Goal: Task Accomplishment & Management: Manage account settings

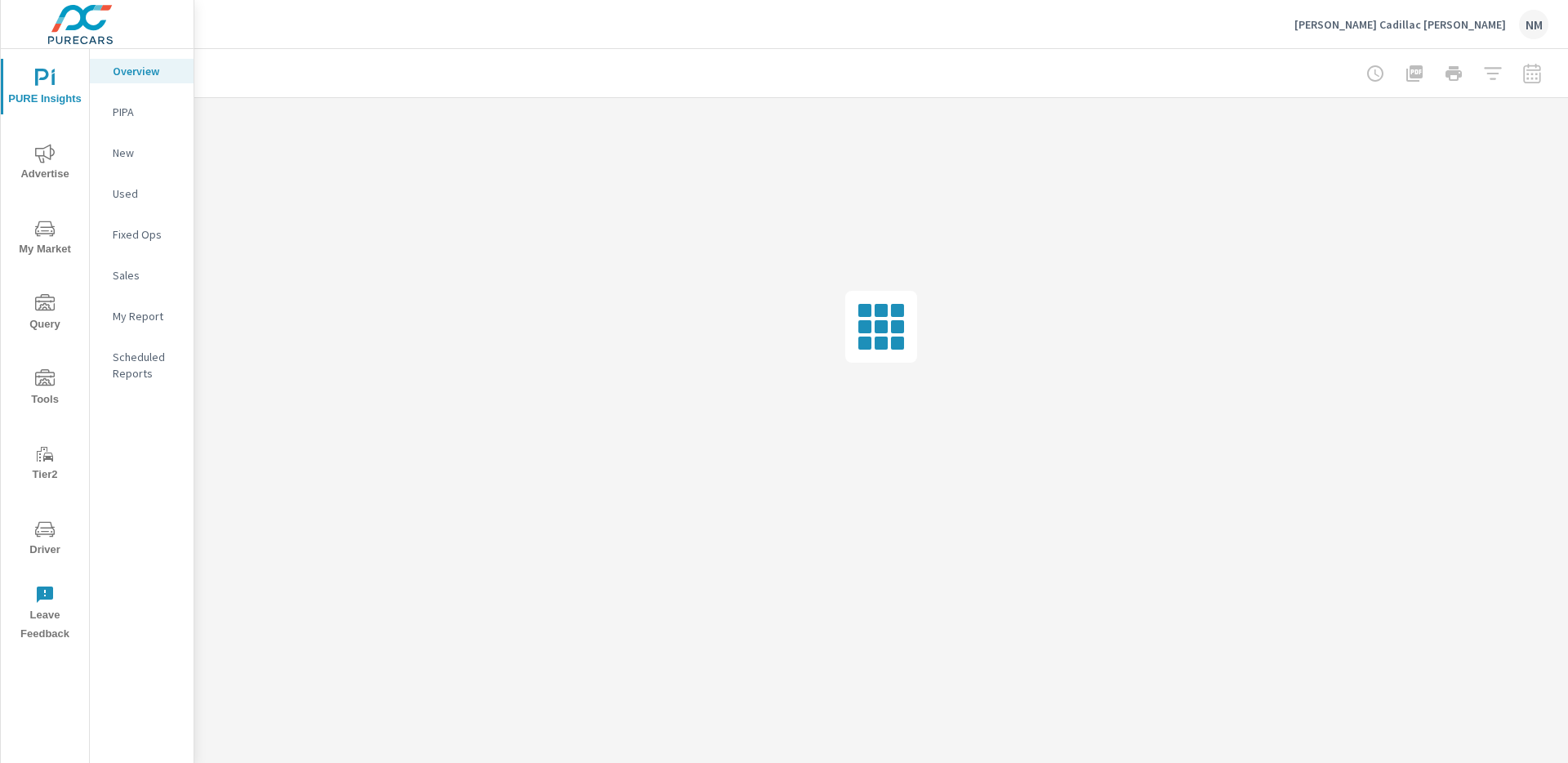
click at [56, 152] on span "Advertise" at bounding box center [45, 164] width 78 height 40
click at [142, 116] on p "Search" at bounding box center [146, 111] width 67 height 17
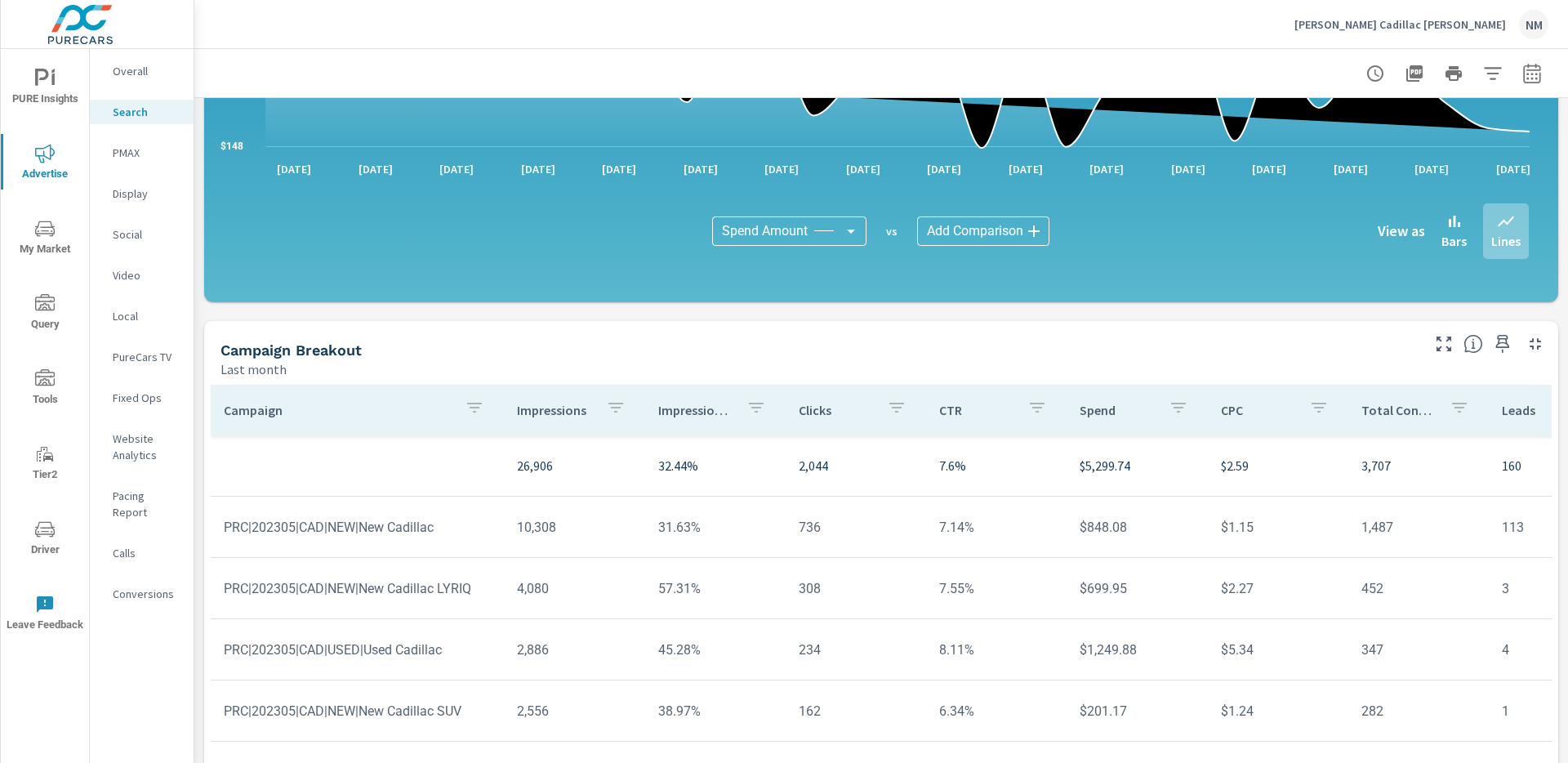
scroll to position [1077, 0]
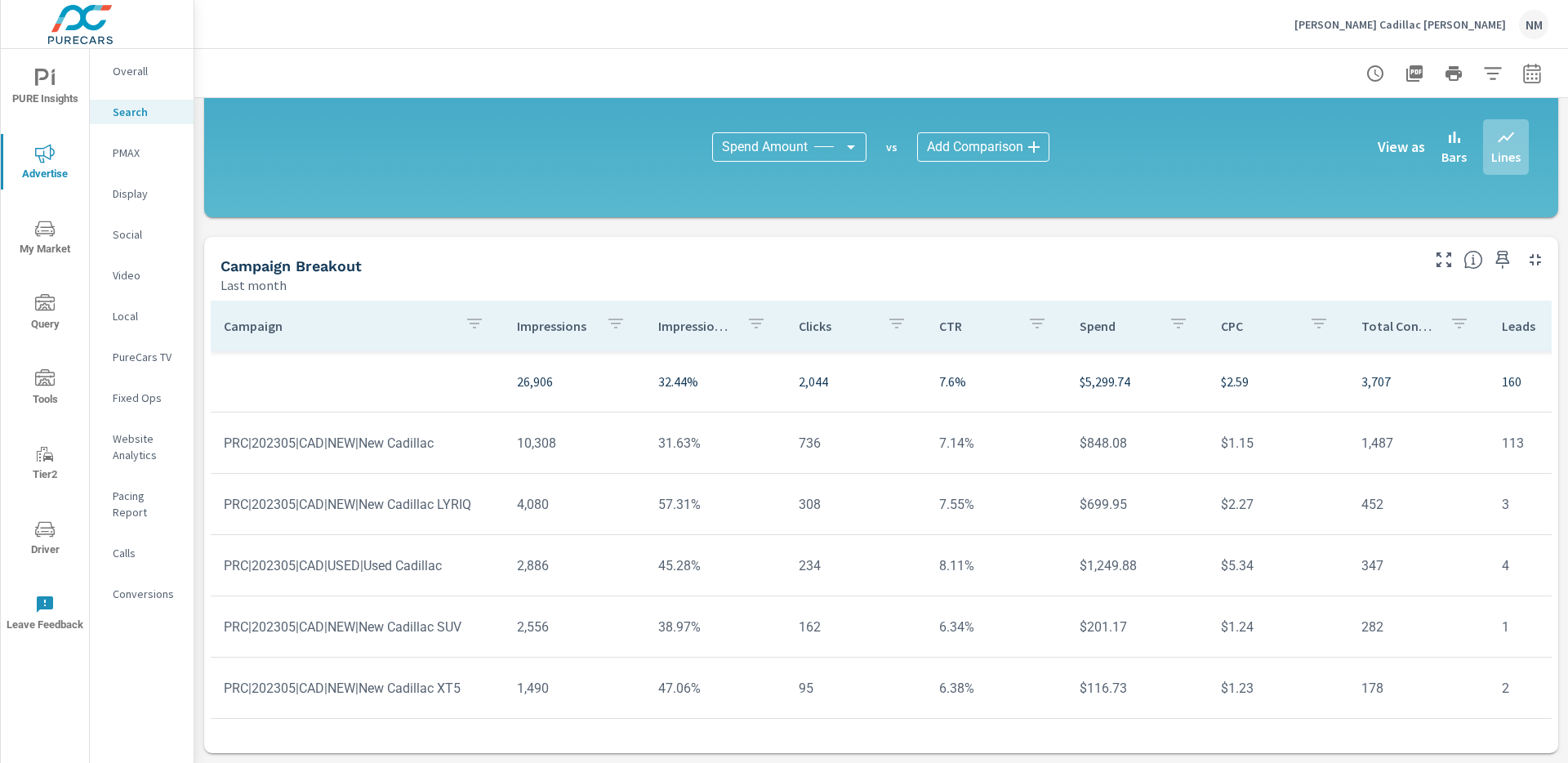
click at [1521, 40] on button "Ed Morse Cadillac Brandon NM" at bounding box center [1422, 24] width 267 height 48
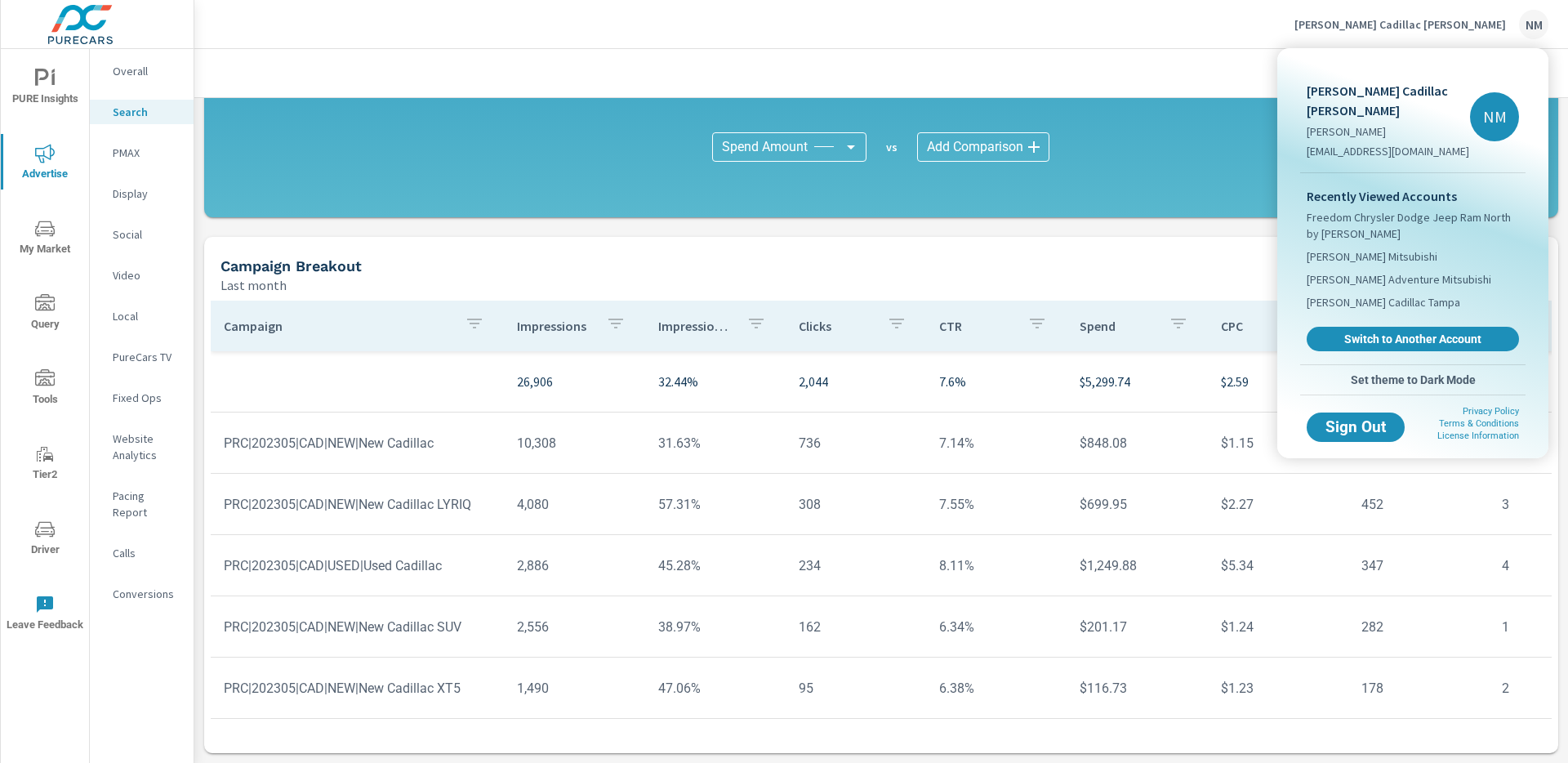
click at [1521, 65] on div "Ed Morse Cadillac Brandon Nick Moceri nickm@purecars.com NM" at bounding box center [1413, 117] width 225 height 111
click at [1527, 29] on div at bounding box center [784, 382] width 1568 height 763
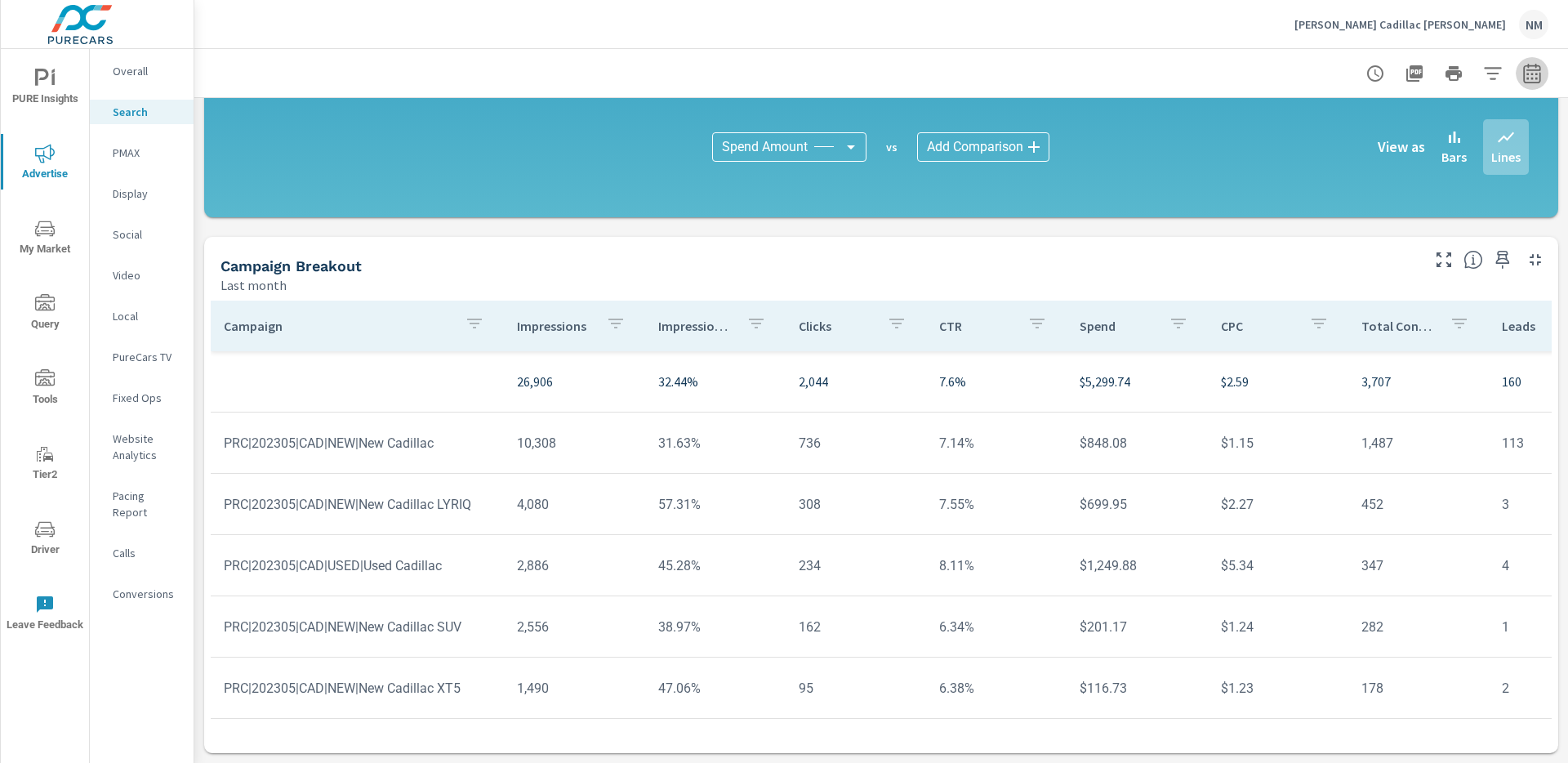
click at [1523, 66] on icon "button" at bounding box center [1532, 73] width 18 height 19
select select "Last month"
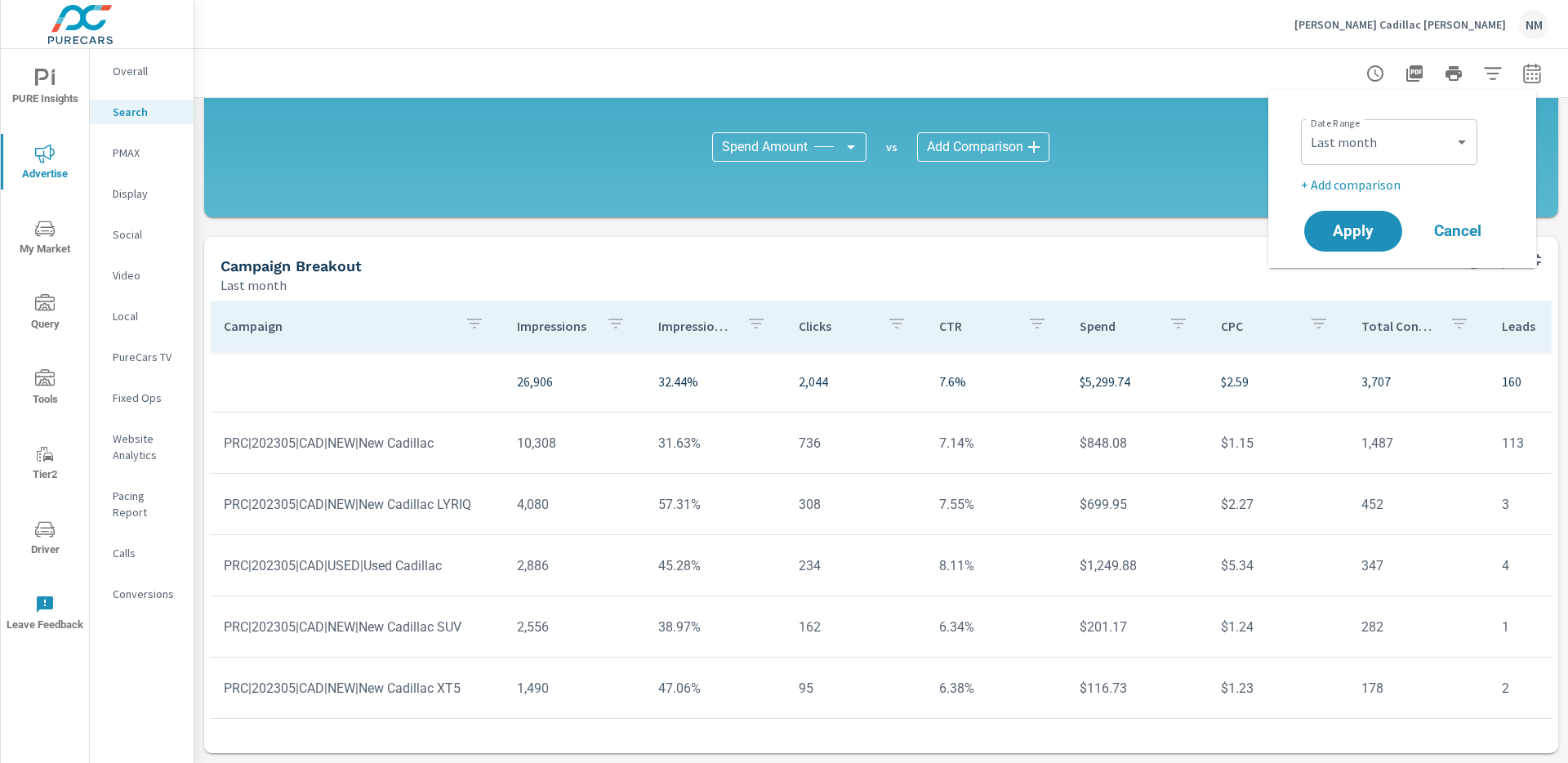
click at [1375, 173] on div "Date Range Custom Yesterday Last week Last 7 days Last 14 days Last 30 days Las…" at bounding box center [1406, 153] width 209 height 82
click at [1370, 183] on p "+ Add comparison" at bounding box center [1406, 184] width 209 height 19
select select "Previous period"
click at [1346, 289] on button "Apply" at bounding box center [1354, 277] width 102 height 42
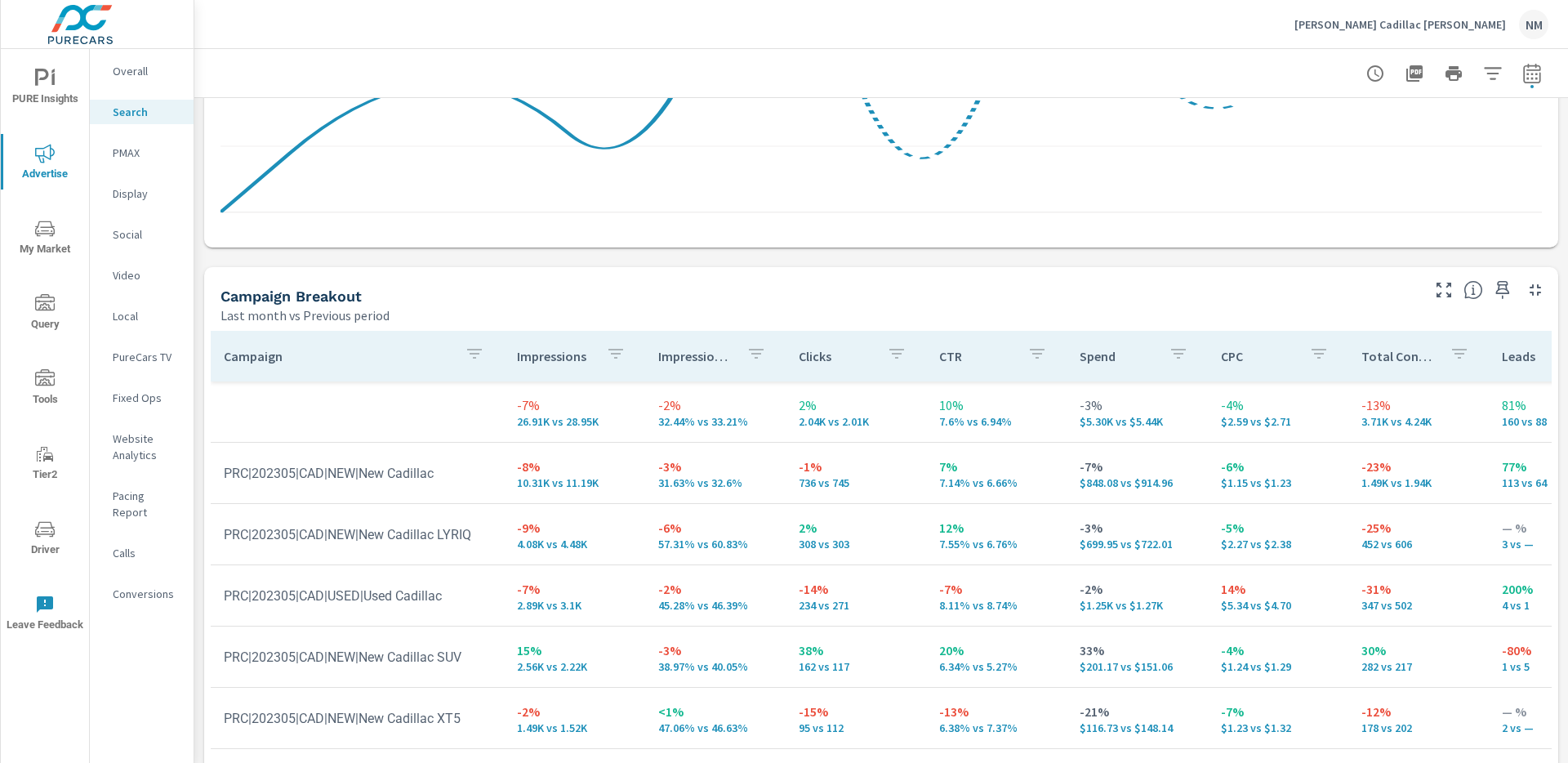
scroll to position [1500, 0]
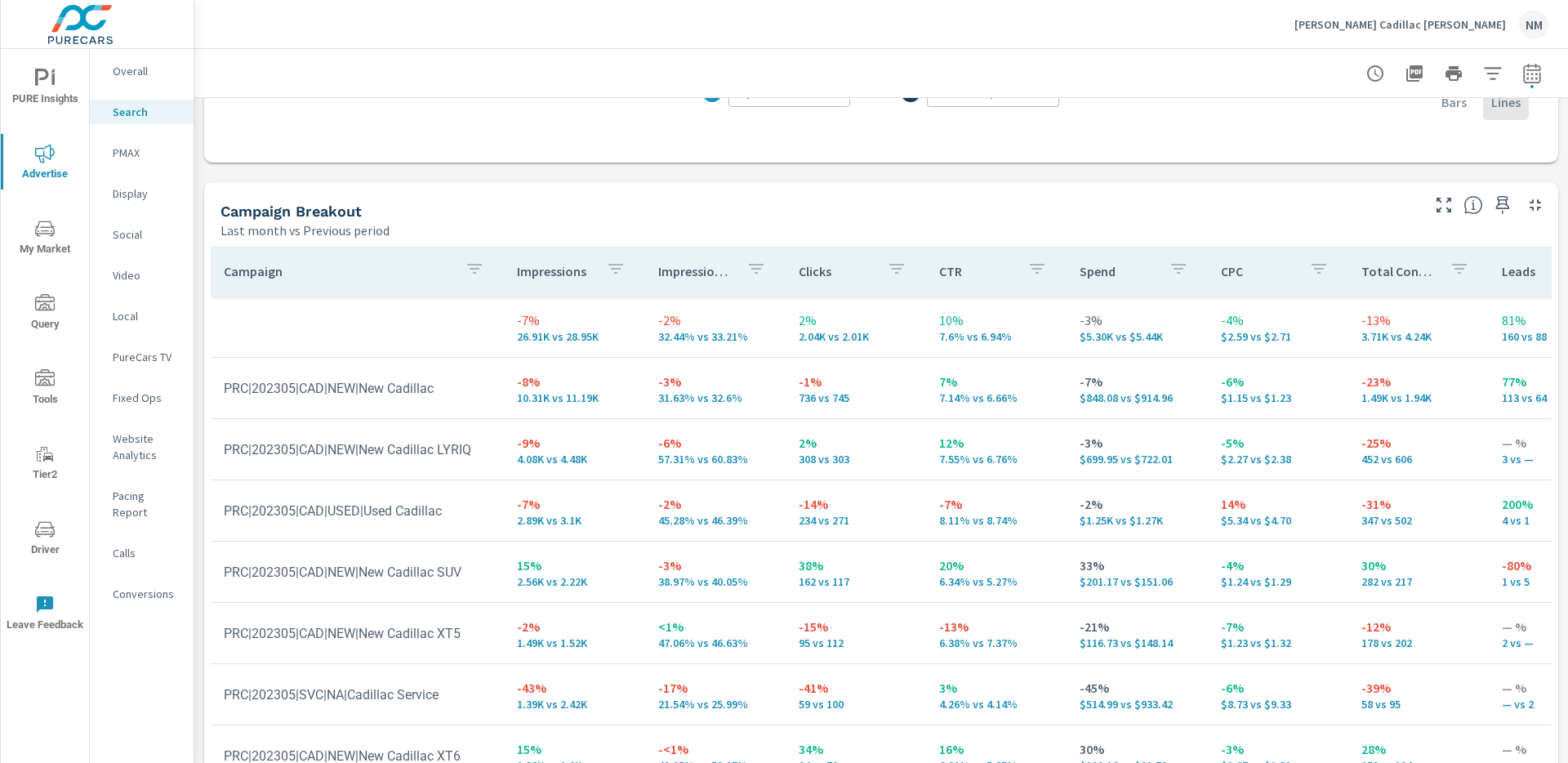
click at [1444, 32] on div "Ed Morse Cadillac Brandon NM" at bounding box center [1422, 25] width 254 height 30
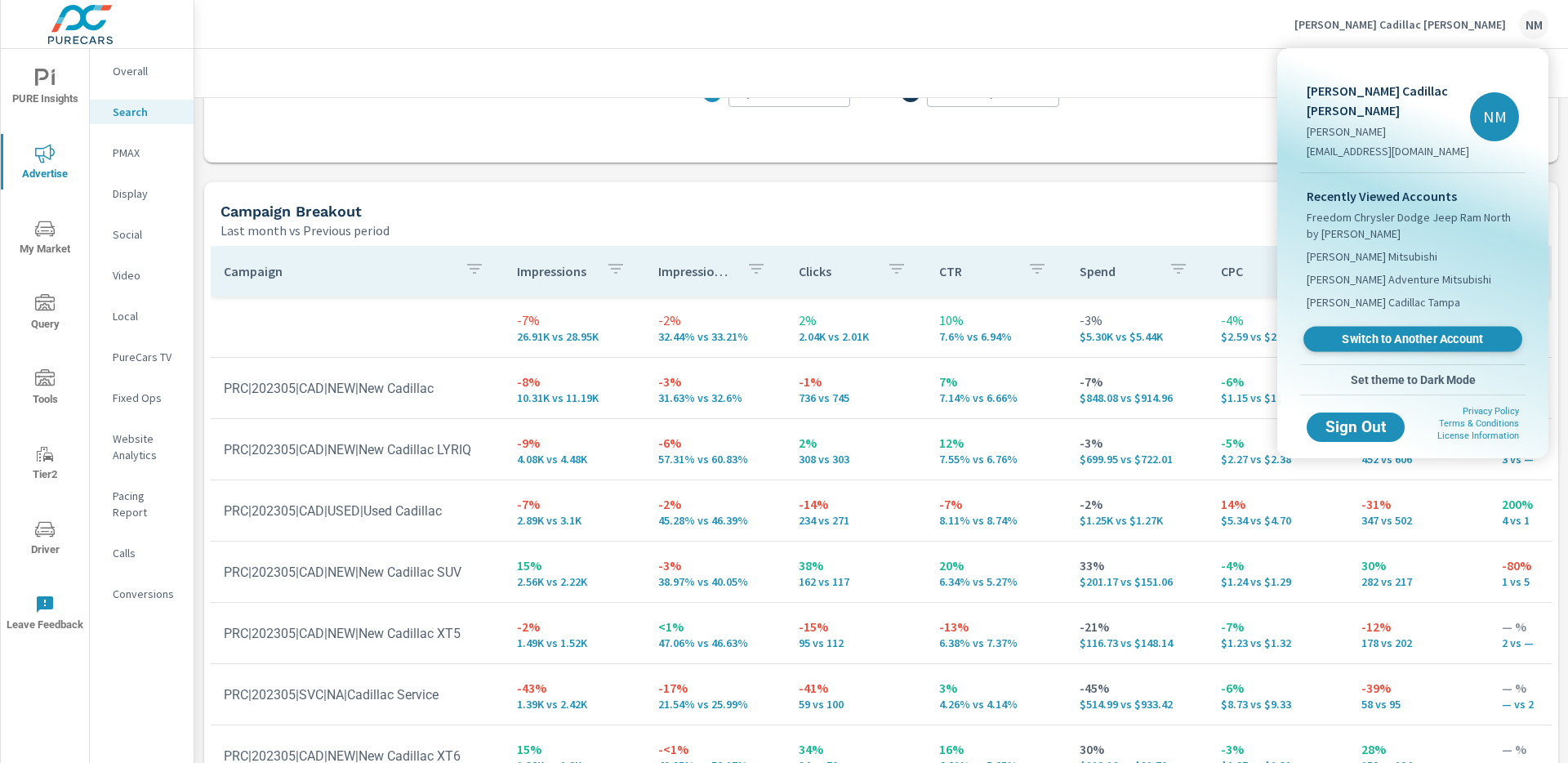
click at [1387, 332] on span "Switch to Another Account" at bounding box center [1413, 339] width 200 height 16
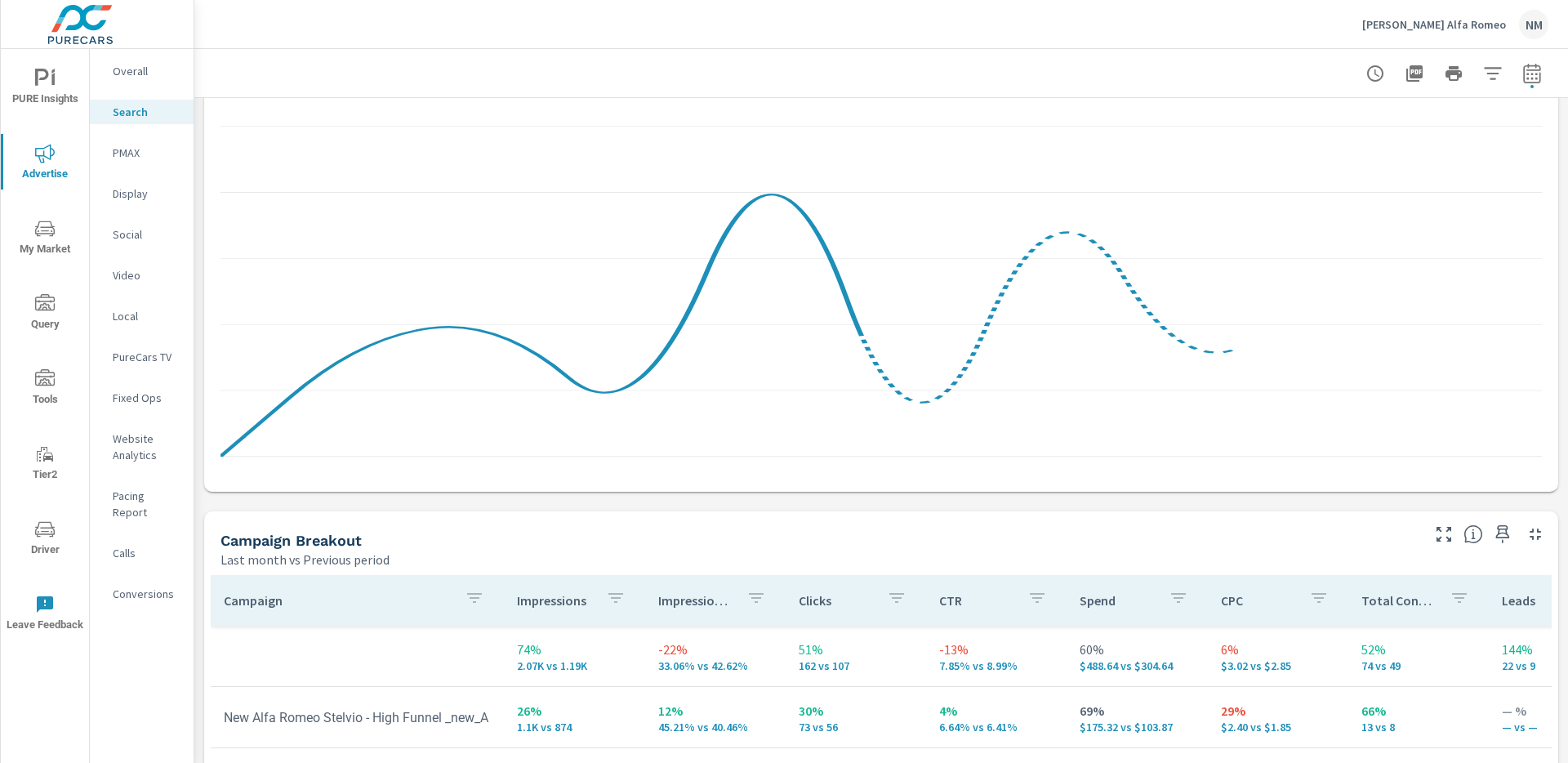
scroll to position [1410, 0]
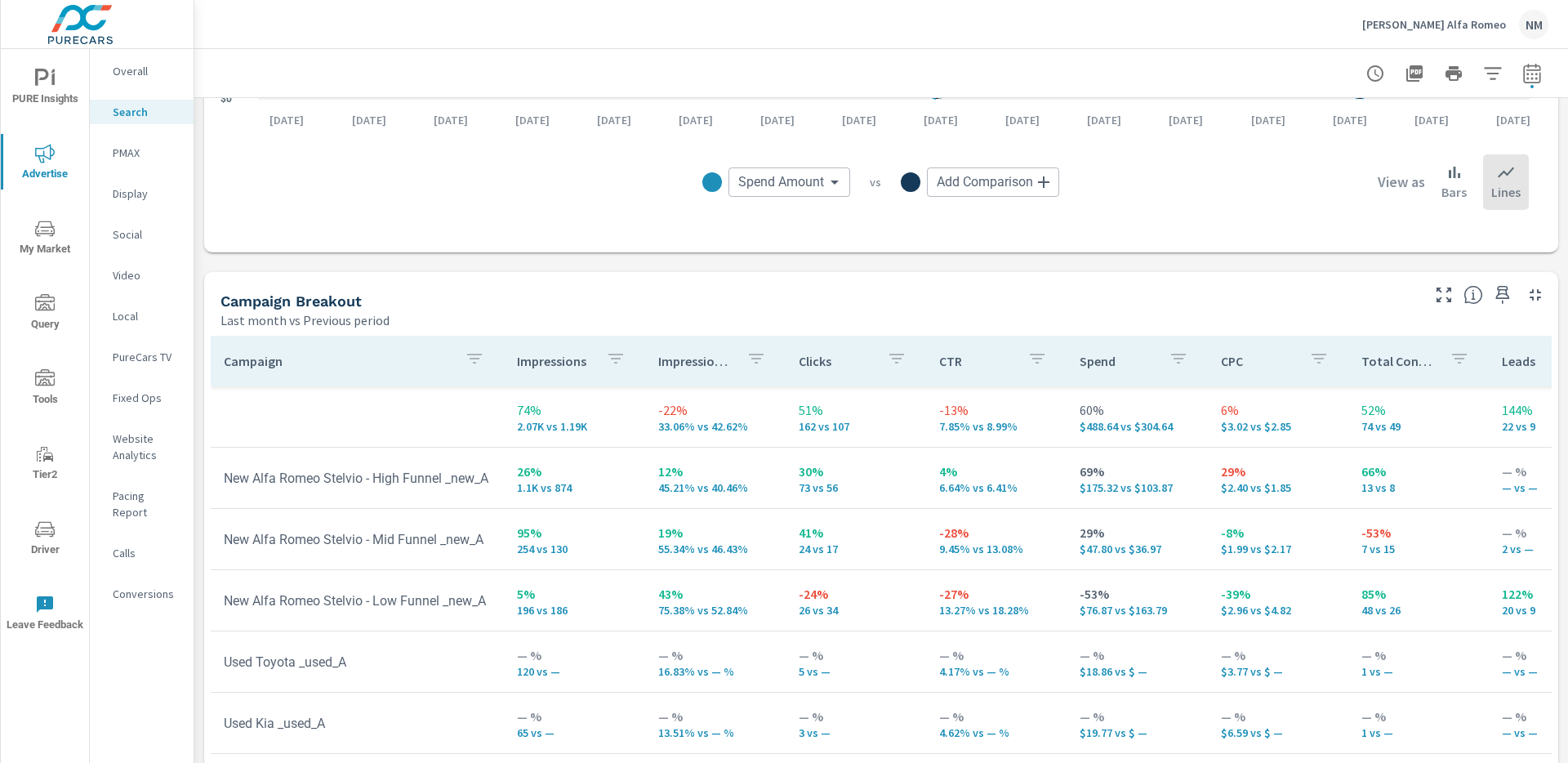
click at [1529, 69] on icon "button" at bounding box center [1532, 74] width 19 height 19
select select "Last month"
select select "Previous period"
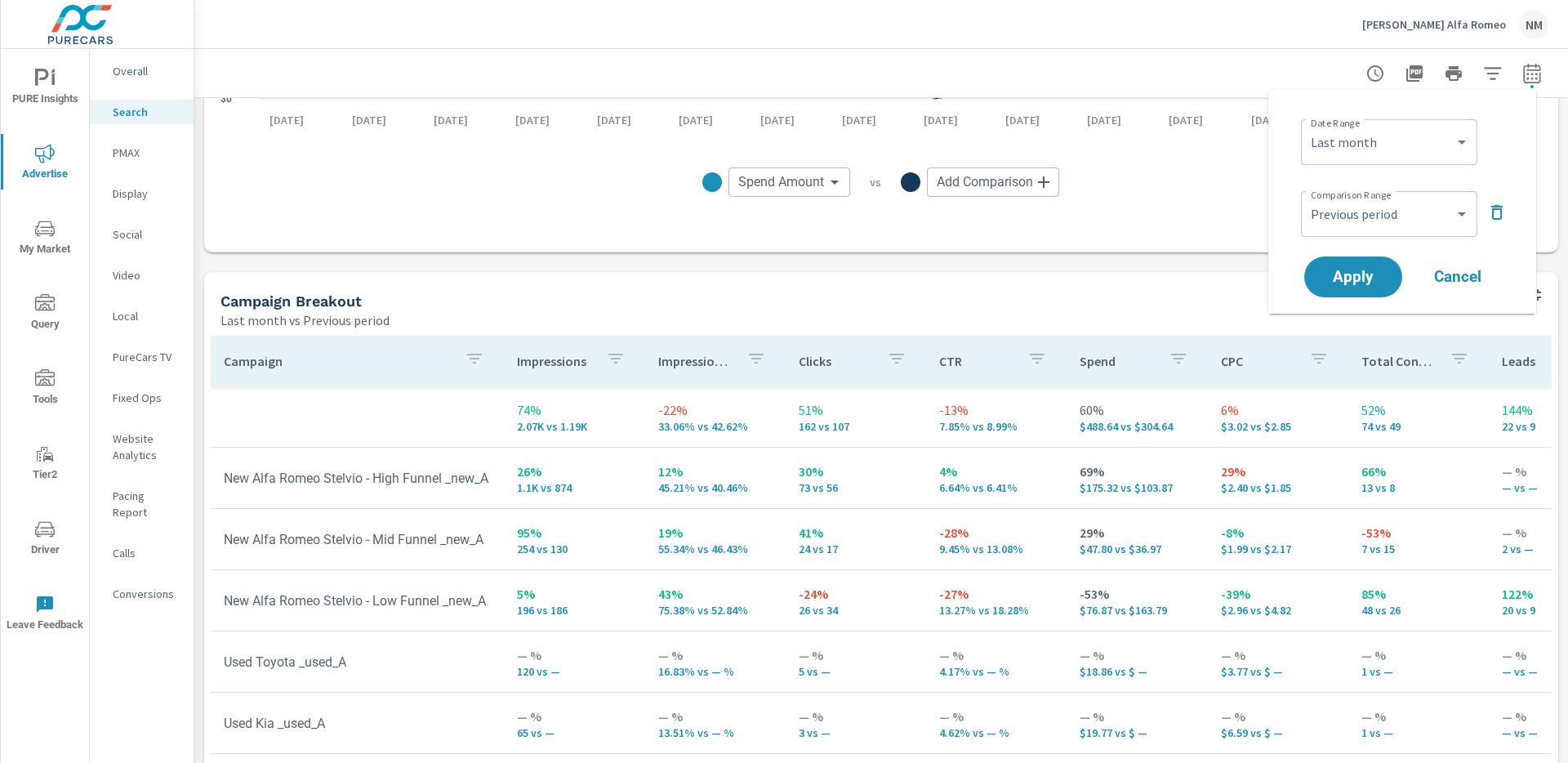
click at [1529, 69] on icon "button" at bounding box center [1532, 74] width 19 height 19
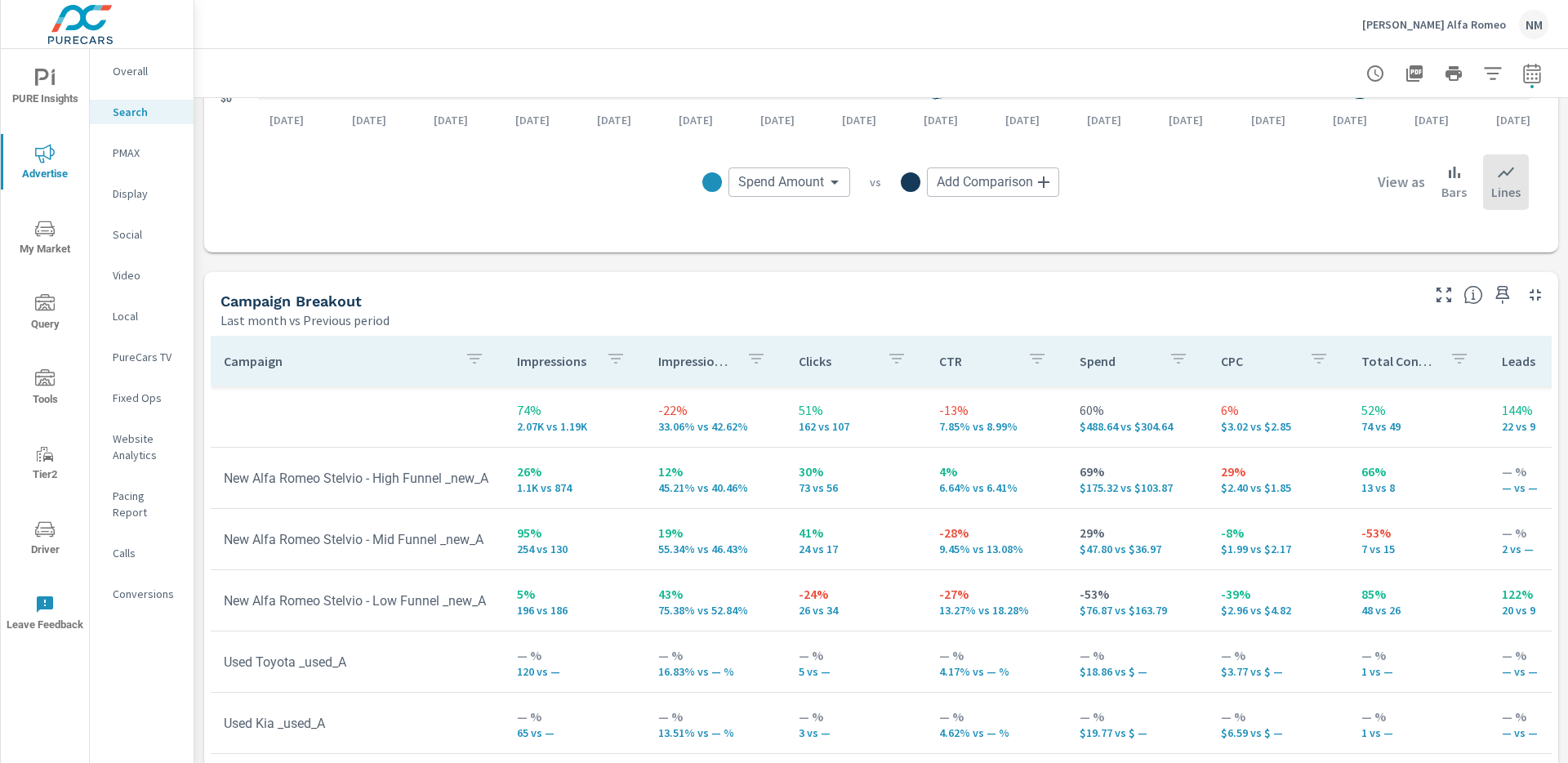
scroll to position [1376, 0]
